Goal: Task Accomplishment & Management: Use online tool/utility

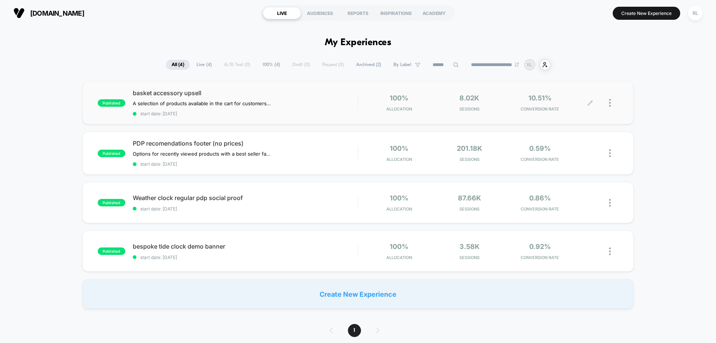
click at [590, 101] on icon at bounding box center [589, 102] width 4 height 4
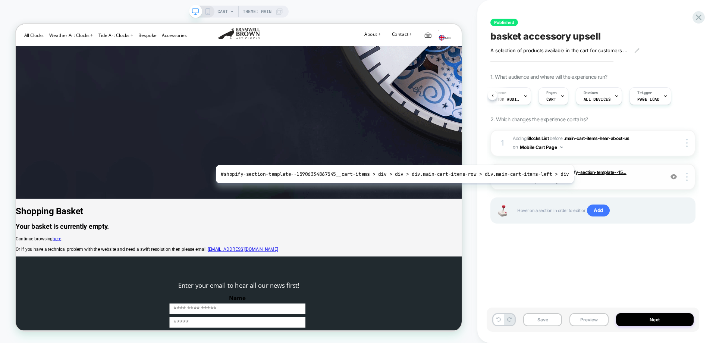
click at [569, 174] on span "#shopify-section-template--15..." at bounding box center [593, 172] width 66 height 6
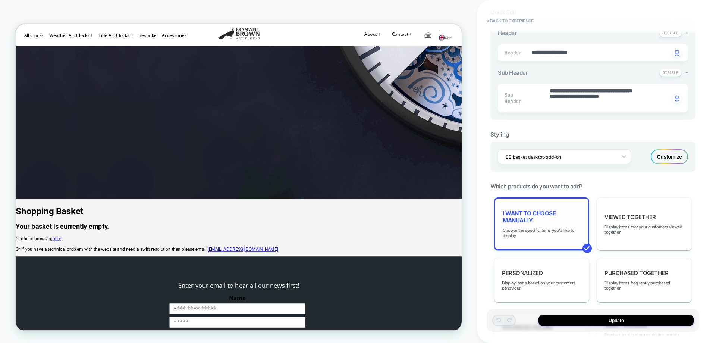
scroll to position [165, 0]
click at [624, 161] on div at bounding box center [623, 156] width 13 height 13
click at [640, 180] on div "**********" at bounding box center [592, 156] width 205 height 521
click at [546, 223] on span "I want to choose manually" at bounding box center [541, 217] width 78 height 14
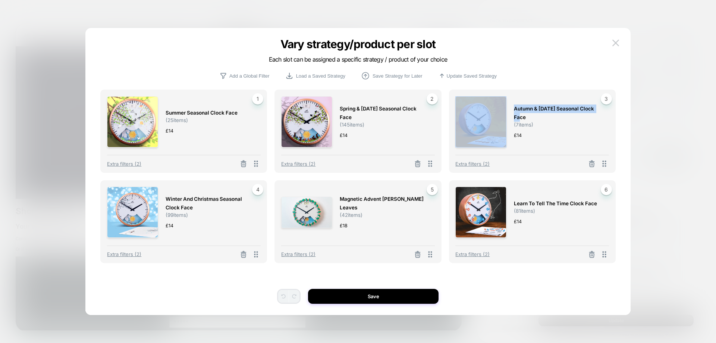
drag, startPoint x: 527, startPoint y: 116, endPoint x: 491, endPoint y: 127, distance: 37.0
click at [479, 120] on div "Autumn & [DATE] Seasonal Clock Face ( 7 items) £ 14 3" at bounding box center [531, 121] width 153 height 51
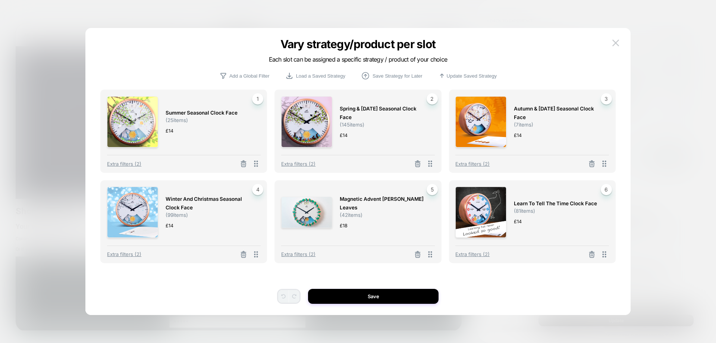
click at [624, 161] on div "Vary strategy/product per slot Each slot can be assigned a specific strategy / …" at bounding box center [357, 174] width 544 height 279
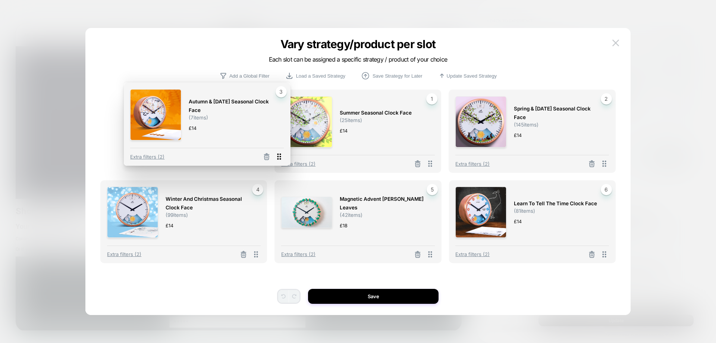
drag, startPoint x: 606, startPoint y: 163, endPoint x: 281, endPoint y: 156, distance: 325.1
click at [281, 156] on icon at bounding box center [279, 157] width 4 height 6
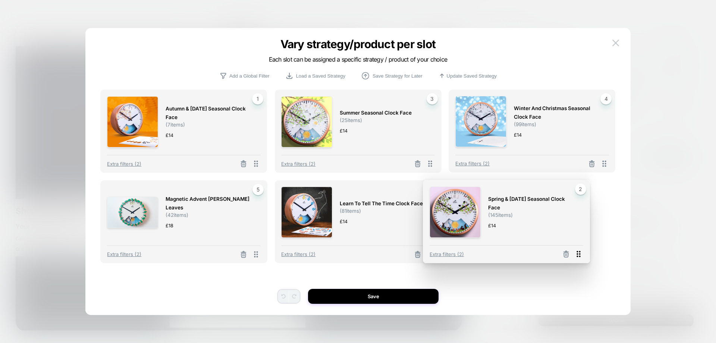
drag, startPoint x: 435, startPoint y: 168, endPoint x: 577, endPoint y: 254, distance: 166.9
click at [577, 254] on icon at bounding box center [578, 254] width 4 height 6
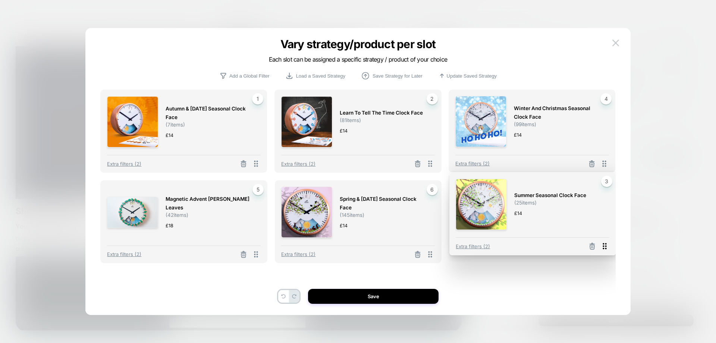
drag, startPoint x: 609, startPoint y: 176, endPoint x: 605, endPoint y: 246, distance: 70.6
click at [605, 246] on icon at bounding box center [604, 246] width 4 height 6
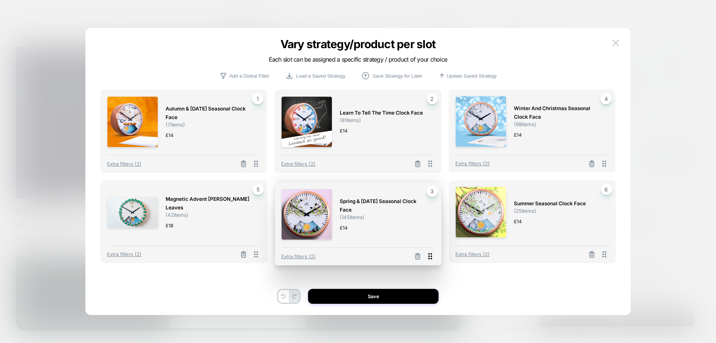
drag, startPoint x: 606, startPoint y: 166, endPoint x: 432, endPoint y: 258, distance: 196.7
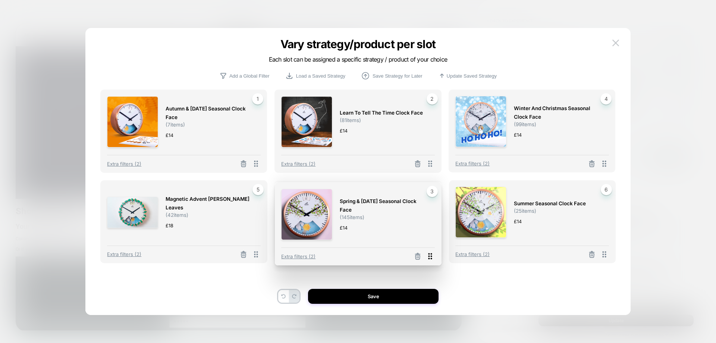
click at [432, 258] on icon at bounding box center [429, 255] width 9 height 9
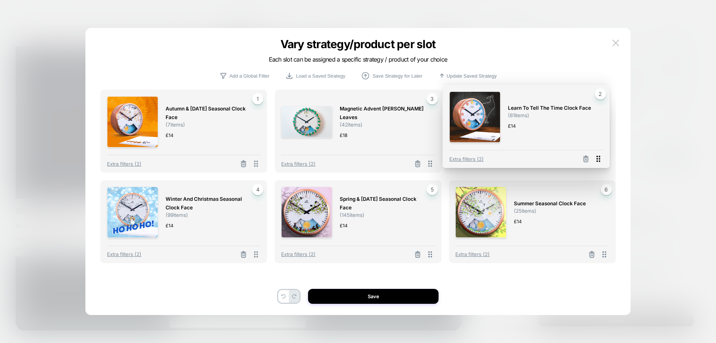
drag, startPoint x: 430, startPoint y: 163, endPoint x: 598, endPoint y: 158, distance: 168.2
click at [598, 158] on icon at bounding box center [597, 158] width 9 height 9
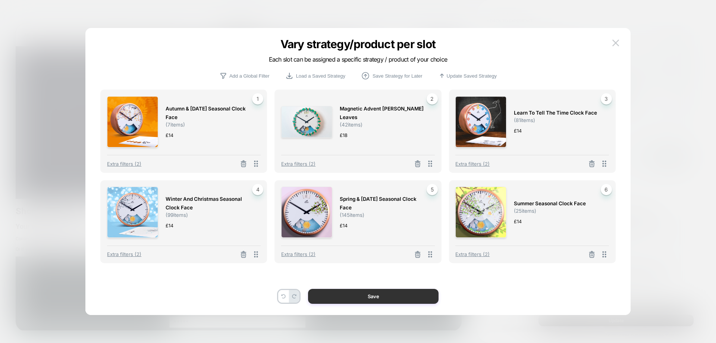
click at [387, 297] on button "Save" at bounding box center [373, 295] width 130 height 15
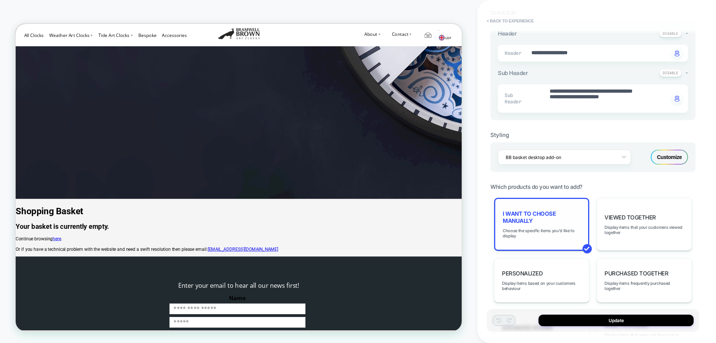
click at [552, 220] on span "I want to choose manually" at bounding box center [541, 217] width 78 height 14
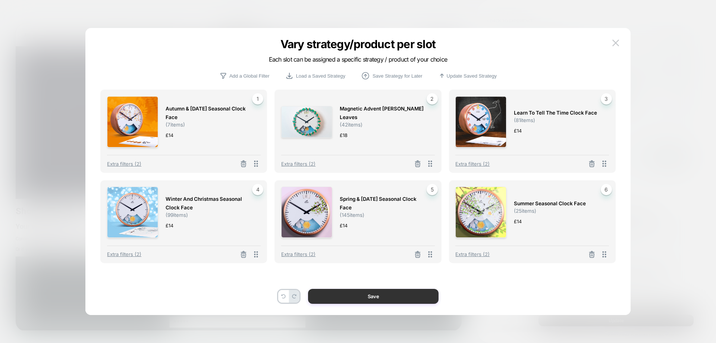
click at [395, 294] on button "Save" at bounding box center [373, 295] width 130 height 15
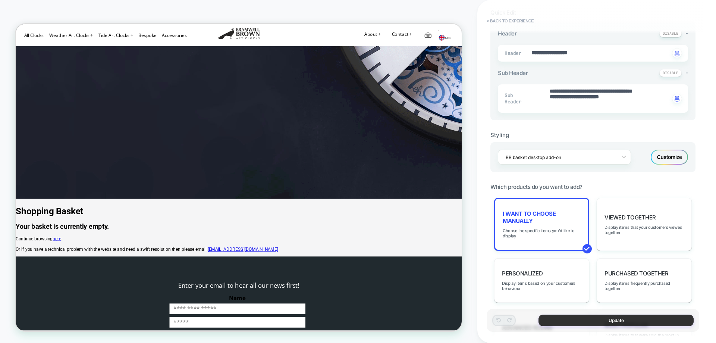
click at [618, 320] on button "Update" at bounding box center [615, 320] width 155 height 12
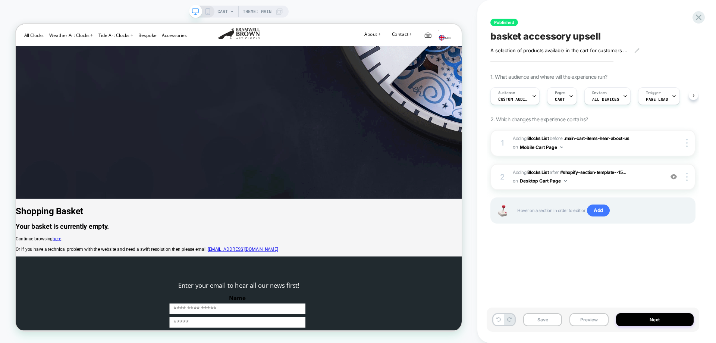
scroll to position [0, 0]
click at [208, 12] on icon at bounding box center [207, 11] width 7 height 7
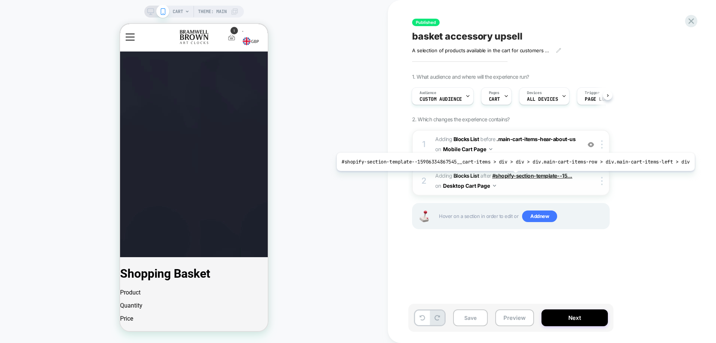
click at [511, 176] on span "#shopify-section-template--15..." at bounding box center [532, 175] width 80 height 6
click at [497, 175] on span "#shopify-section-template--15..." at bounding box center [532, 175] width 80 height 6
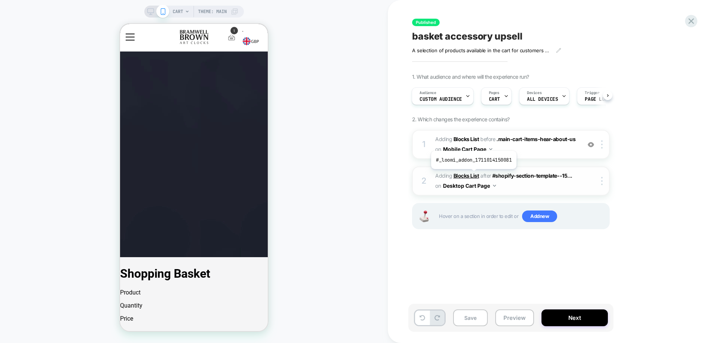
click at [470, 175] on b "Blocks List" at bounding box center [466, 175] width 26 height 6
click at [484, 186] on button "Desktop Cart Page" at bounding box center [469, 185] width 53 height 11
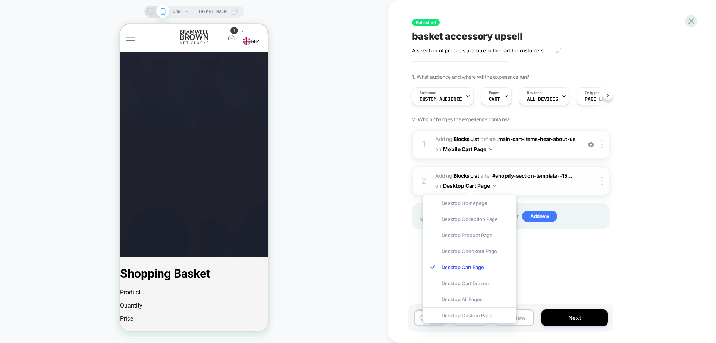
click at [514, 183] on span "#_loomi_addon_1711014150081 Adding Blocks List AFTER #shopify-section-template-…" at bounding box center [506, 181] width 142 height 20
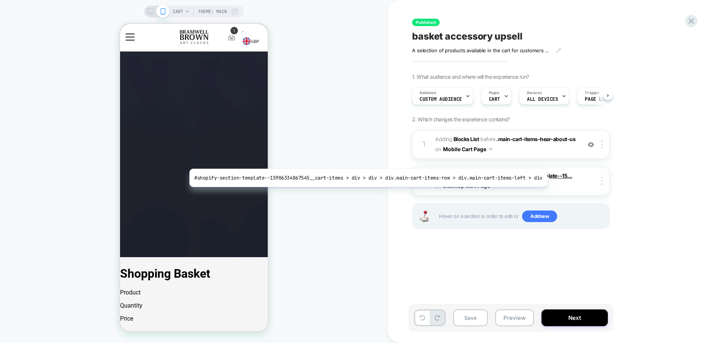
click at [547, 176] on span "#shopify-section-template--15..." at bounding box center [532, 175] width 80 height 6
click at [553, 176] on span "#shopify-section-template--15..." at bounding box center [532, 175] width 80 height 6
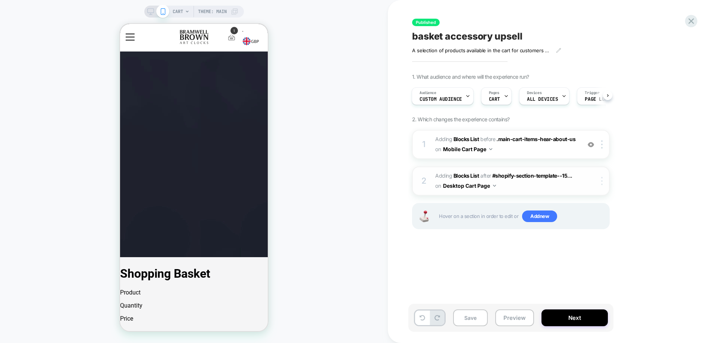
click at [602, 180] on img at bounding box center [601, 181] width 1 height 8
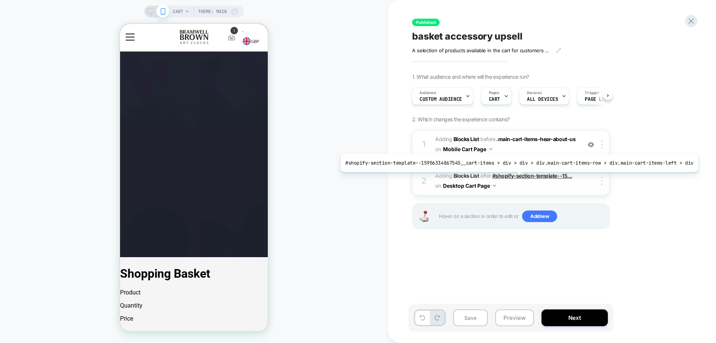
click at [515, 177] on span "#shopify-section-template--15..." at bounding box center [532, 175] width 80 height 6
click at [516, 175] on span "#shopify-section-template--15..." at bounding box center [532, 175] width 80 height 6
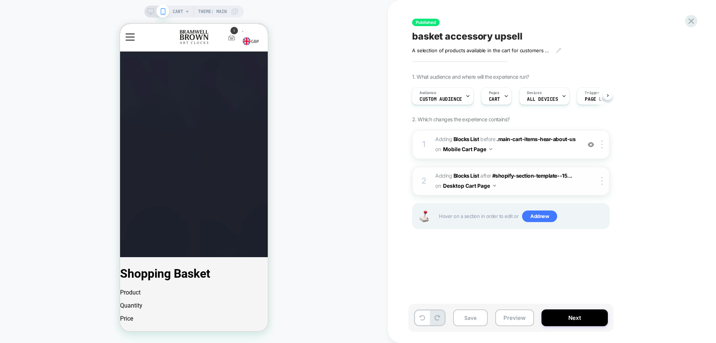
click at [576, 182] on span "#_loomi_addon_1711014150081 Adding Blocks List AFTER #shopify-section-template-…" at bounding box center [506, 181] width 142 height 20
click at [558, 187] on span "#_loomi_addon_1711014150081 Adding Blocks List AFTER #shopify-section-template-…" at bounding box center [506, 181] width 142 height 20
click at [557, 187] on span "#_loomi_addon_1711014150081 Adding Blocks List AFTER #shopify-section-template-…" at bounding box center [506, 181] width 142 height 20
click at [425, 183] on div "2" at bounding box center [423, 180] width 7 height 15
click at [452, 174] on span "Adding Blocks List" at bounding box center [457, 175] width 44 height 6
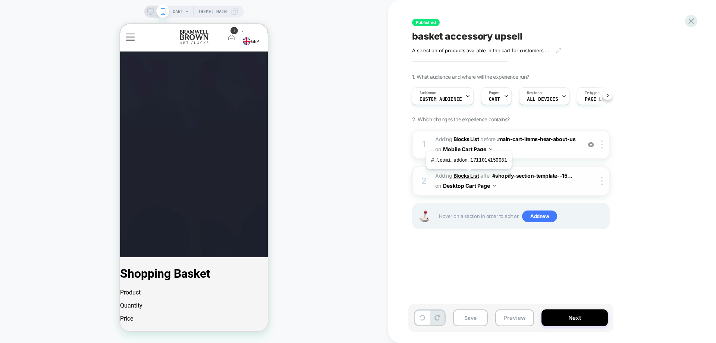
click at [468, 174] on b "Blocks List" at bounding box center [466, 175] width 26 height 6
click at [519, 184] on span "#_loomi_addon_1711014150081 Adding Blocks List AFTER #shopify-section-template-…" at bounding box center [506, 181] width 142 height 20
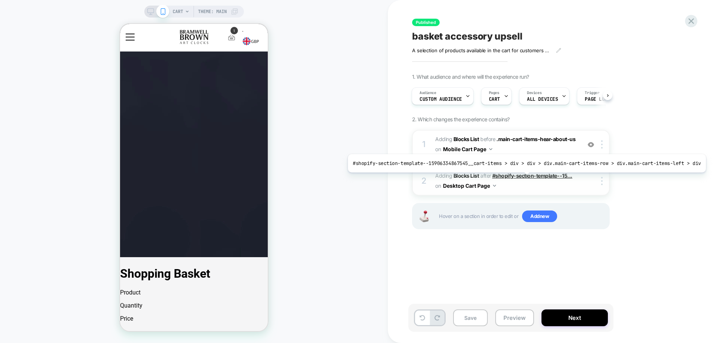
click at [522, 178] on span "#shopify-section-template--15..." at bounding box center [532, 175] width 80 height 6
click at [509, 175] on span "#shopify-section-template--15..." at bounding box center [532, 175] width 80 height 6
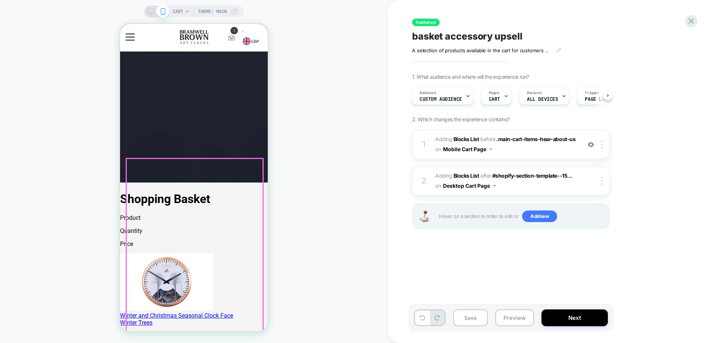
scroll to position [149, 0]
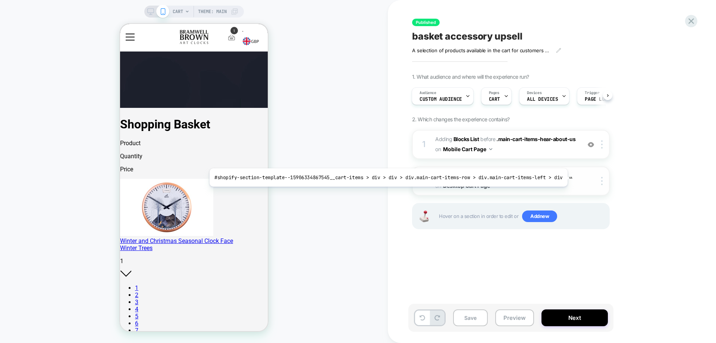
click at [563, 177] on span "#shopify-section-template--15..." at bounding box center [532, 175] width 80 height 6
click at [564, 177] on span "#shopify-section-template--15..." at bounding box center [532, 175] width 80 height 6
click at [564, 176] on span "#shopify-section-template--15..." at bounding box center [532, 175] width 80 height 6
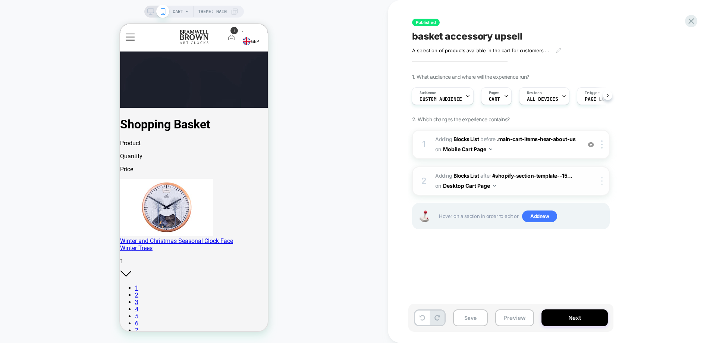
click at [599, 181] on div at bounding box center [603, 181] width 12 height 8
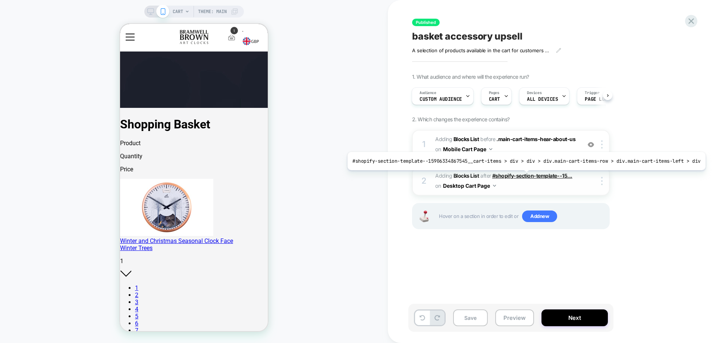
click at [521, 176] on span "#shopify-section-template--15..." at bounding box center [532, 175] width 80 height 6
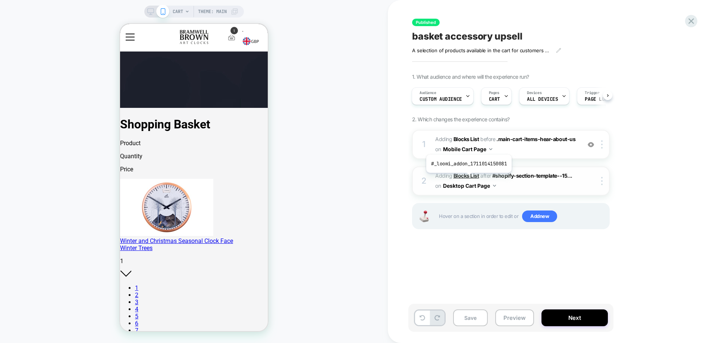
click at [468, 178] on b "Blocks List" at bounding box center [466, 175] width 26 height 6
click at [469, 176] on b "Blocks List" at bounding box center [466, 175] width 26 height 6
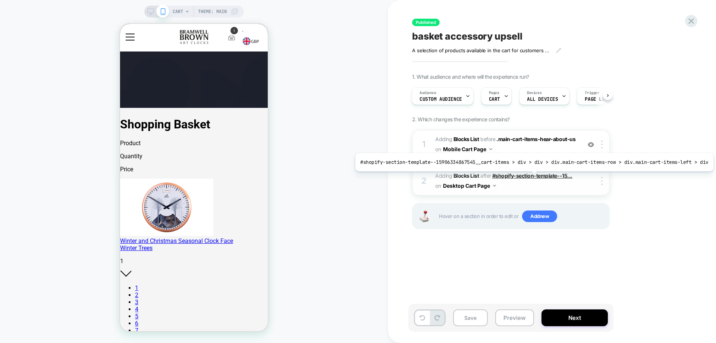
click at [530, 176] on span "#shopify-section-template--15..." at bounding box center [532, 175] width 80 height 6
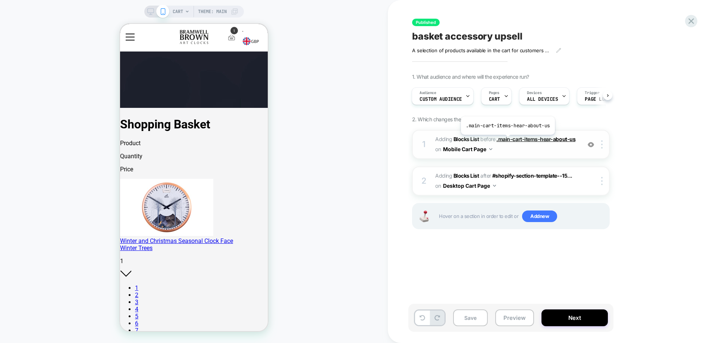
click at [507, 141] on span ".main-cart-items-hear-about-us" at bounding box center [535, 139] width 79 height 6
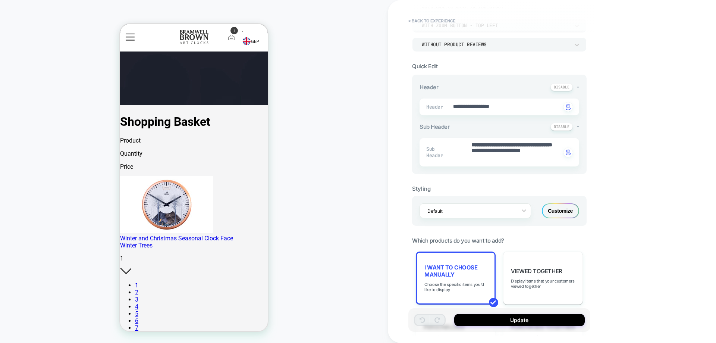
scroll to position [224, 0]
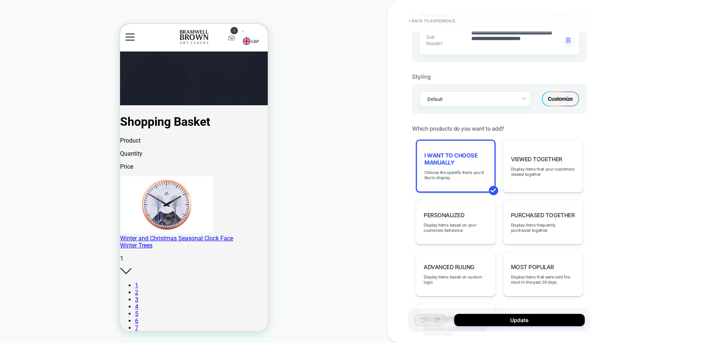
click at [461, 165] on span "I want to choose manually" at bounding box center [455, 159] width 63 height 14
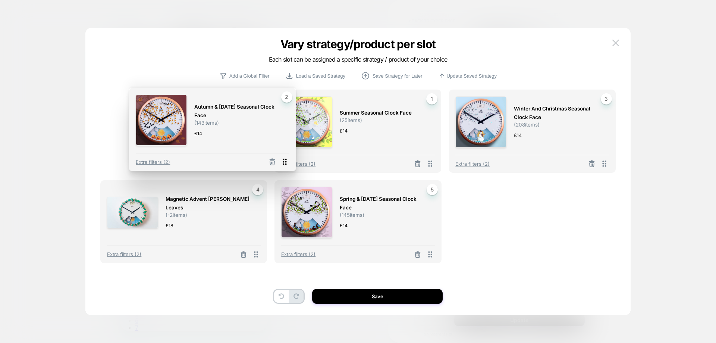
drag, startPoint x: 431, startPoint y: 166, endPoint x: 286, endPoint y: 164, distance: 145.4
click at [286, 164] on icon at bounding box center [284, 162] width 4 height 6
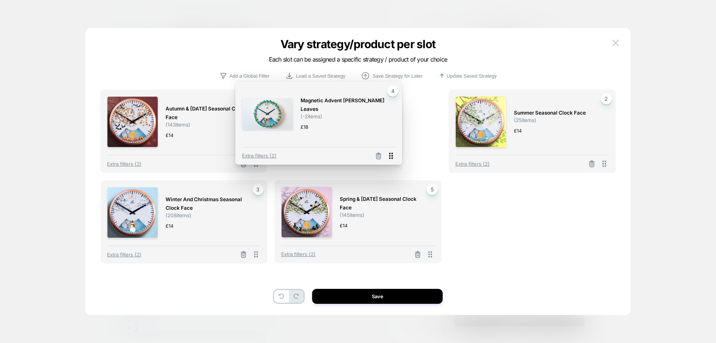
drag, startPoint x: 255, startPoint y: 253, endPoint x: 390, endPoint y: 155, distance: 167.0
click at [390, 155] on icon at bounding box center [390, 155] width 9 height 9
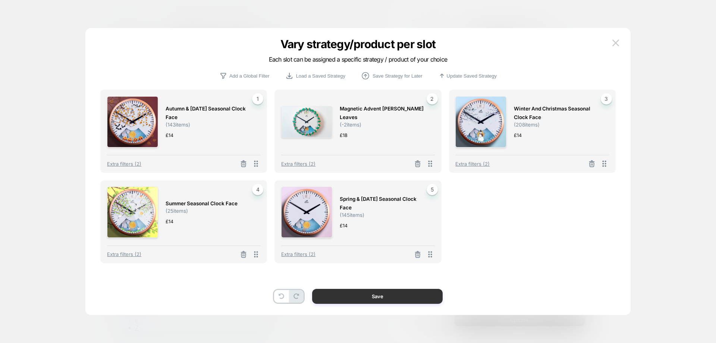
click at [389, 293] on button "Save" at bounding box center [377, 295] width 130 height 15
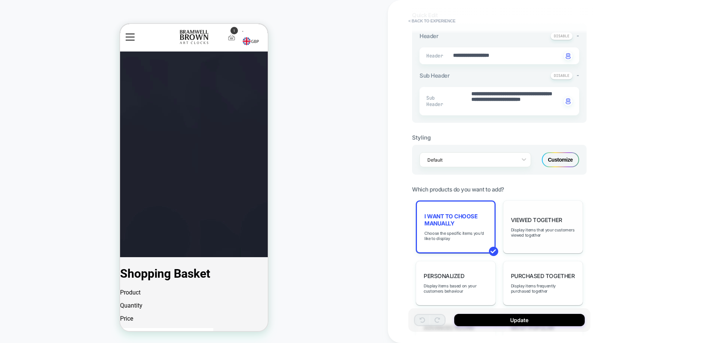
scroll to position [0, 0]
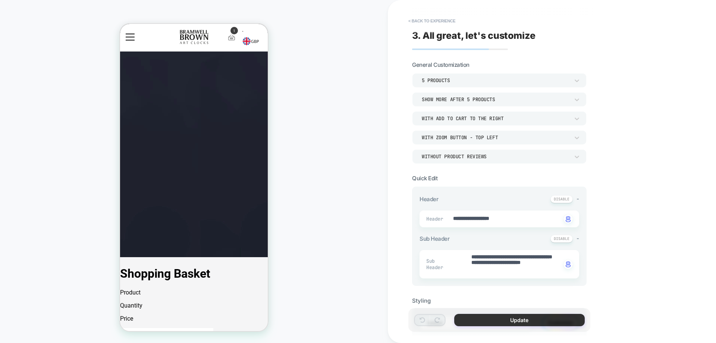
click at [522, 318] on button "Update" at bounding box center [519, 319] width 130 height 12
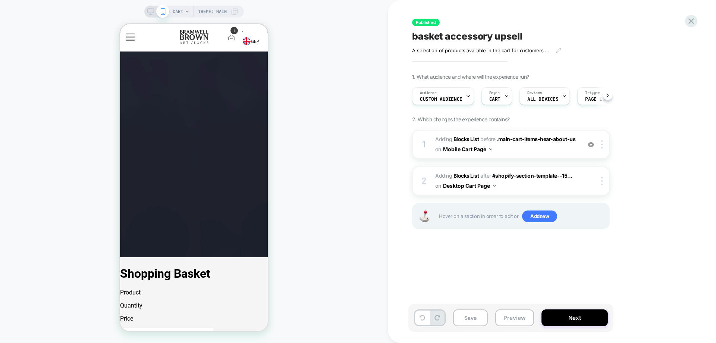
scroll to position [0, 0]
drag, startPoint x: 149, startPoint y: 12, endPoint x: 546, endPoint y: 176, distance: 430.4
click at [149, 12] on icon at bounding box center [150, 11] width 7 height 7
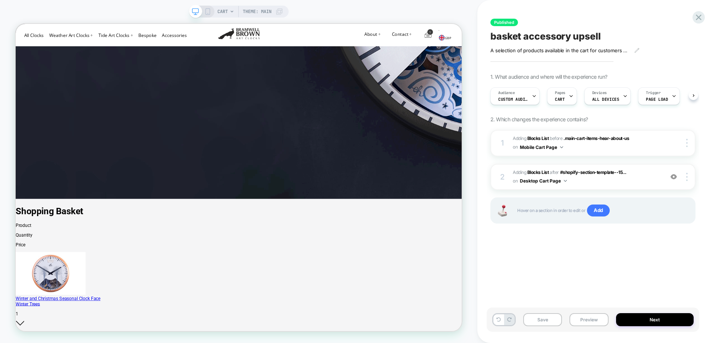
scroll to position [0, 0]
click at [546, 171] on b "Blocks List" at bounding box center [538, 172] width 22 height 6
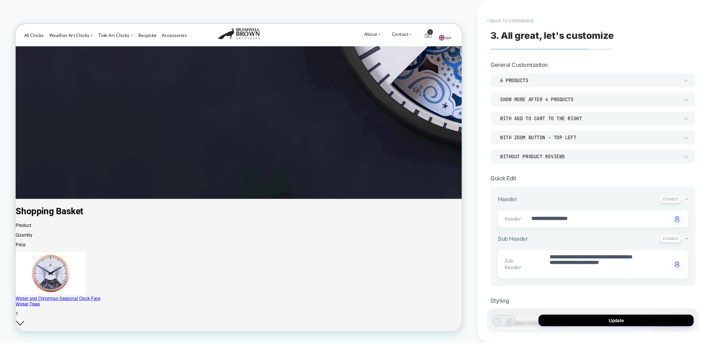
click at [527, 23] on button "< Back to experience" at bounding box center [510, 21] width 54 height 12
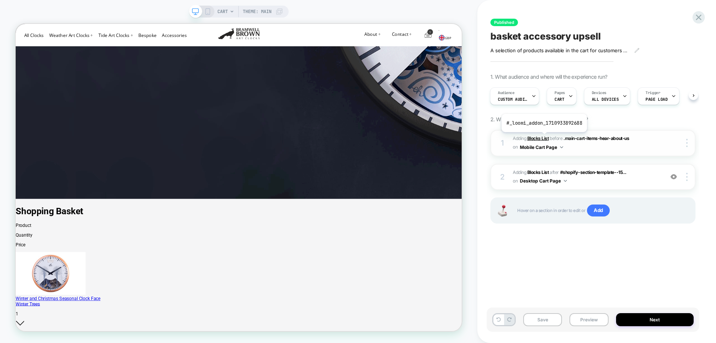
click at [543, 138] on b "Blocks List" at bounding box center [538, 138] width 22 height 6
click at [539, 138] on b "Blocks List" at bounding box center [538, 138] width 22 height 6
click at [543, 170] on b "Blocks List" at bounding box center [538, 172] width 22 height 6
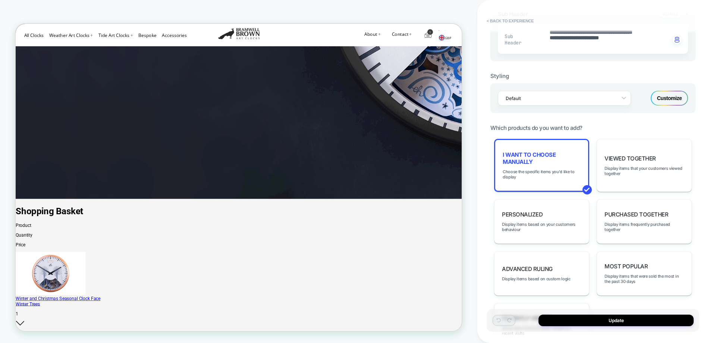
type textarea "*"
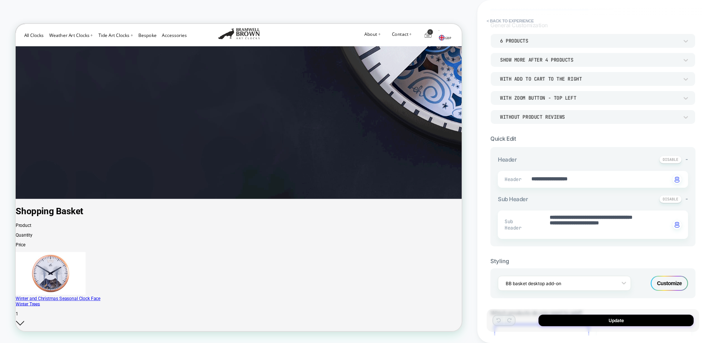
scroll to position [0, 0]
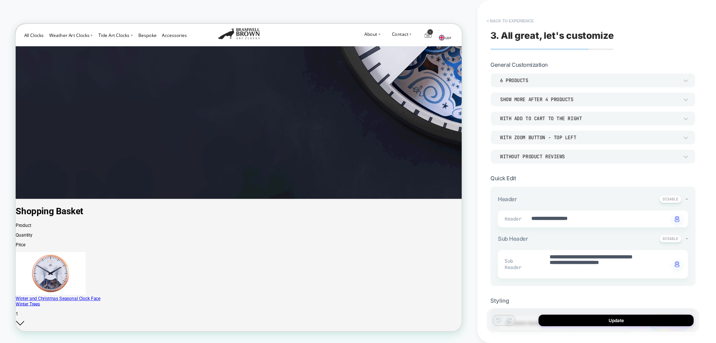
click at [528, 19] on button "< Back to experience" at bounding box center [510, 21] width 54 height 12
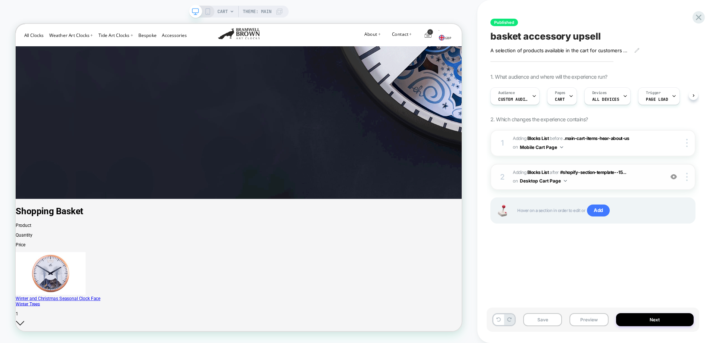
scroll to position [0, 0]
click at [668, 319] on button "Next" at bounding box center [655, 319] width 78 height 13
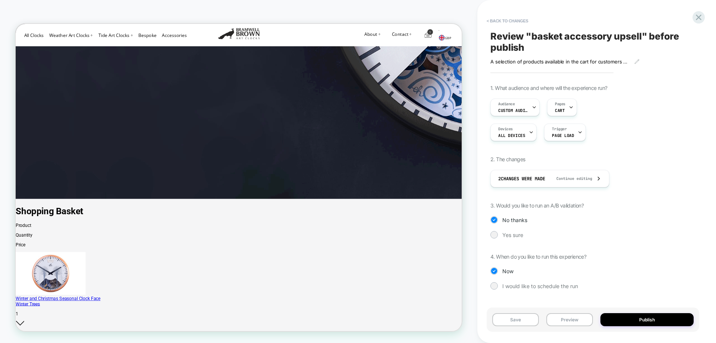
drag, startPoint x: 532, startPoint y: 37, endPoint x: 581, endPoint y: 37, distance: 48.8
click at [581, 37] on span "Review " basket accessory upsell " before publish" at bounding box center [592, 42] width 205 height 22
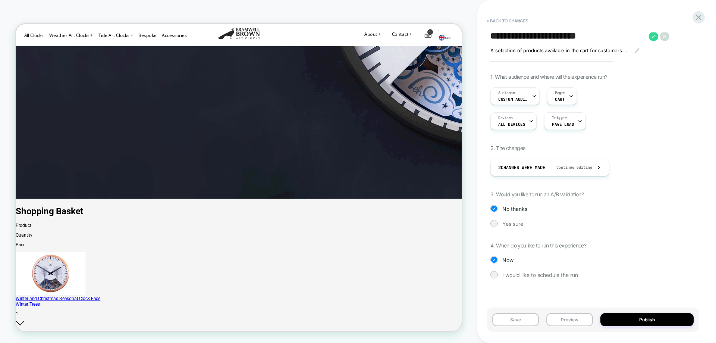
click at [590, 33] on textarea "**********" at bounding box center [567, 36] width 155 height 11
